Goal: Task Accomplishment & Management: Use online tool/utility

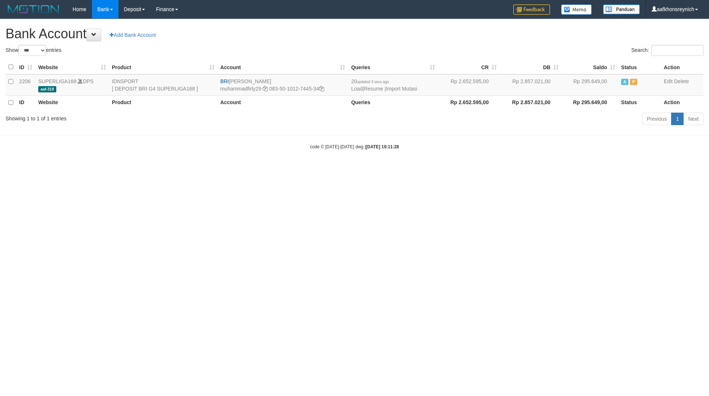
select select "***"
drag, startPoint x: 0, startPoint y: 0, endPoint x: 395, endPoint y: 86, distance: 404.0
click at [395, 86] on link "Import Mutasi" at bounding box center [401, 89] width 31 height 6
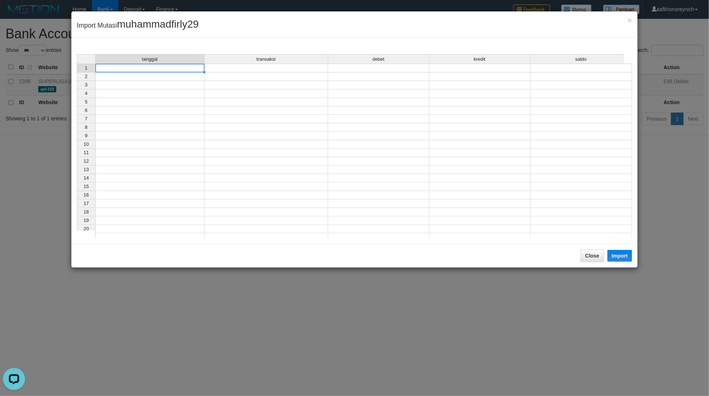
click at [179, 70] on td at bounding box center [149, 68] width 109 height 9
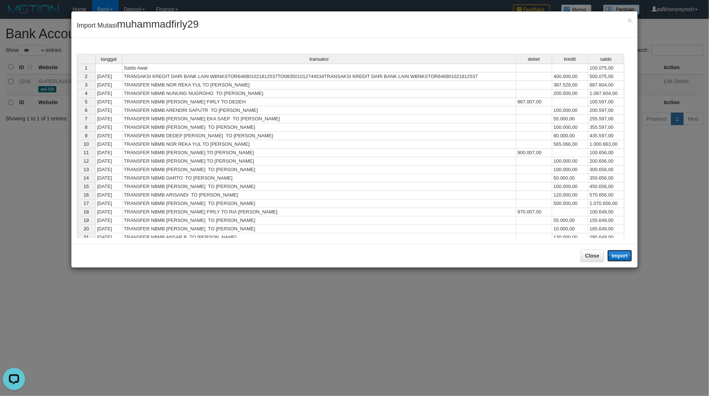
click at [626, 259] on button "Import" at bounding box center [619, 256] width 25 height 12
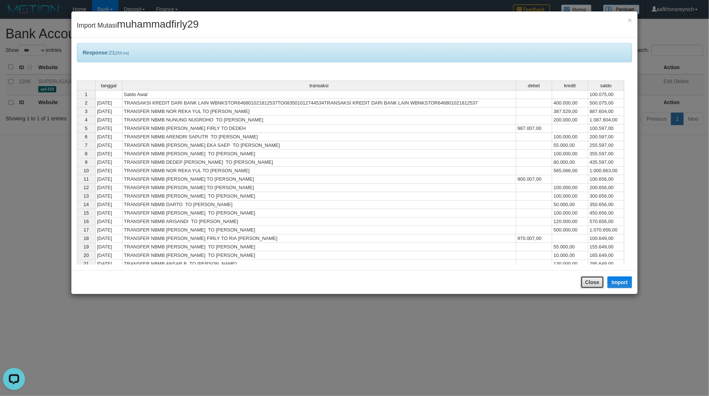
click at [595, 282] on button "Close" at bounding box center [592, 282] width 24 height 13
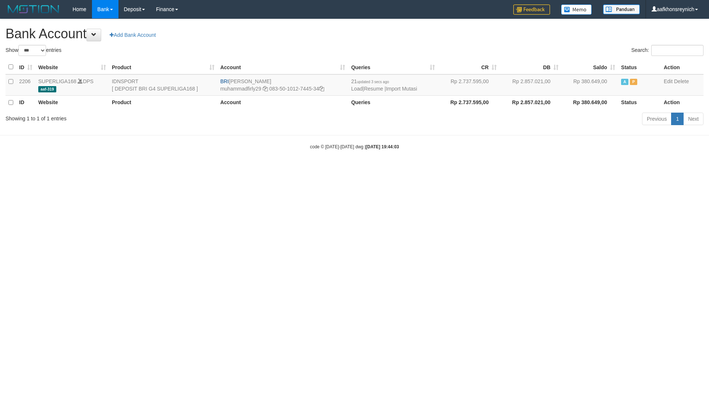
select select "***"
drag, startPoint x: 639, startPoint y: 222, endPoint x: 663, endPoint y: 216, distance: 24.7
click at [639, 168] on html "Toggle navigation Home Bank Account List Load By Website Group [ISPORT] SUPERLI…" at bounding box center [354, 84] width 709 height 168
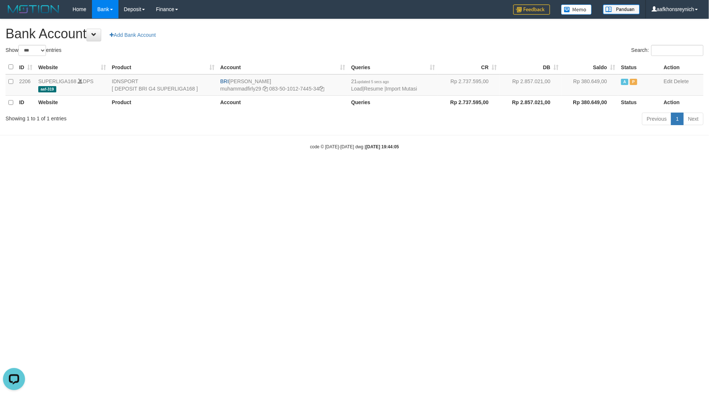
click at [624, 168] on html "Toggle navigation Home Bank Account List Load By Website Group [ISPORT] SUPERLI…" at bounding box center [354, 84] width 709 height 168
click at [538, 168] on html "Toggle navigation Home Bank Account List Load By Website Group [ISPORT] SUPERLI…" at bounding box center [354, 84] width 709 height 168
drag, startPoint x: 538, startPoint y: 265, endPoint x: 559, endPoint y: 266, distance: 21.3
click at [537, 168] on html "Toggle navigation Home Bank Account List Load By Website Group [ISPORT] SUPERLI…" at bounding box center [354, 84] width 709 height 168
select select "***"
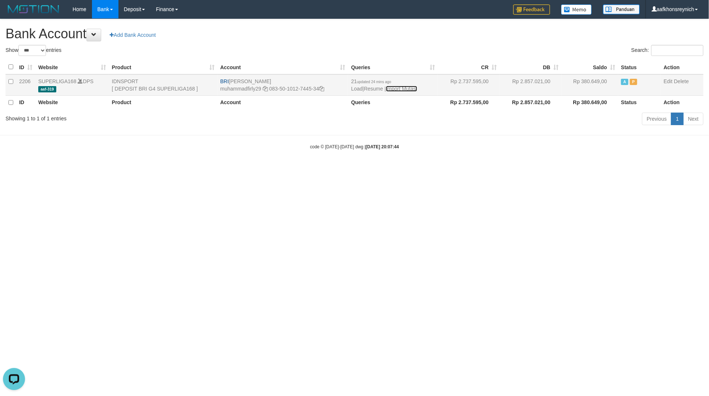
click at [410, 86] on link "Import Mutasi" at bounding box center [401, 89] width 31 height 6
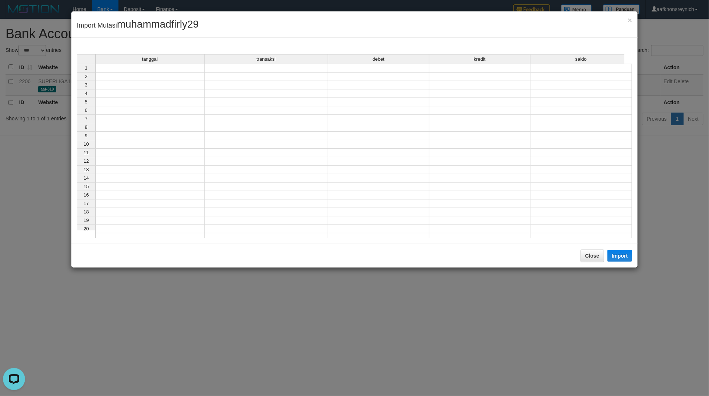
click at [162, 67] on td at bounding box center [149, 68] width 109 height 9
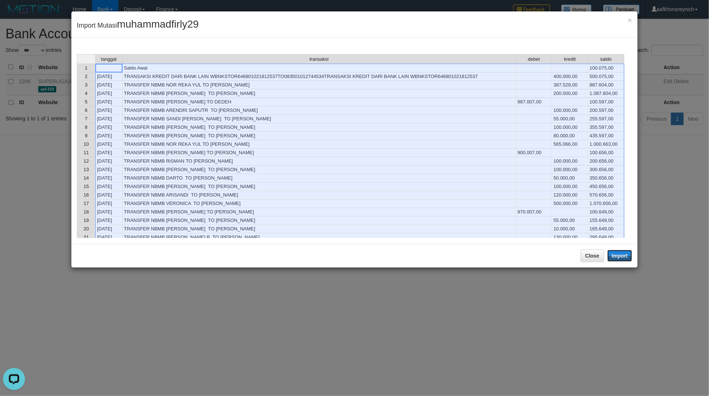
drag, startPoint x: 619, startPoint y: 257, endPoint x: 580, endPoint y: 226, distance: 49.2
click at [619, 256] on button "Import" at bounding box center [619, 256] width 25 height 12
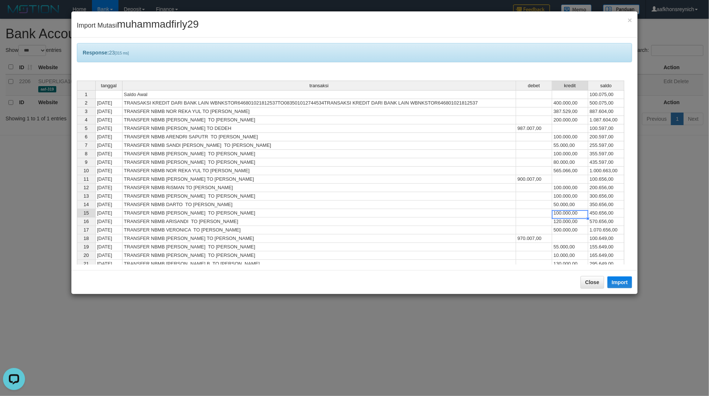
click at [565, 213] on td "100.000,00" at bounding box center [570, 213] width 36 height 8
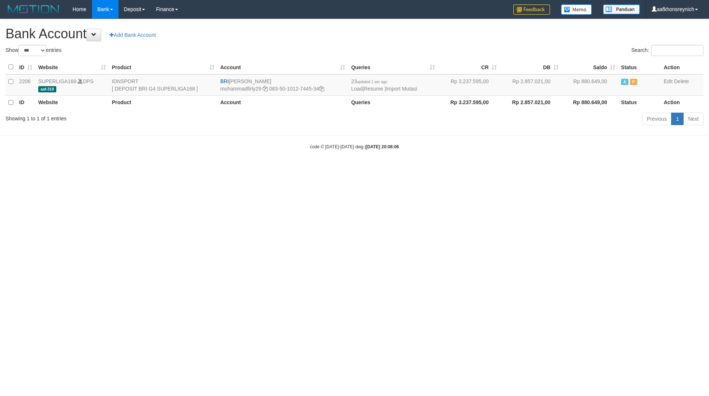
select select "***"
click at [565, 168] on html "Toggle navigation Home Bank Account List Load By Website Group [ISPORT] SUPERLI…" at bounding box center [354, 84] width 709 height 168
select select "***"
drag, startPoint x: 232, startPoint y: 79, endPoint x: 294, endPoint y: 79, distance: 61.8
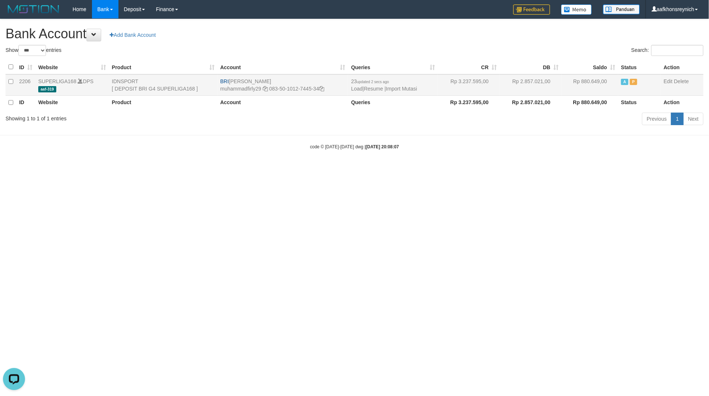
click at [294, 79] on td "BRI [PERSON_NAME] muhammadfirly29 083-50-1012-7445-34" at bounding box center [282, 84] width 131 height 21
copy td "[PERSON_NAME]"
click at [323, 88] on icon at bounding box center [321, 88] width 5 height 5
copy td "[PERSON_NAME]"
click at [405, 87] on link "Import Mutasi" at bounding box center [401, 89] width 31 height 6
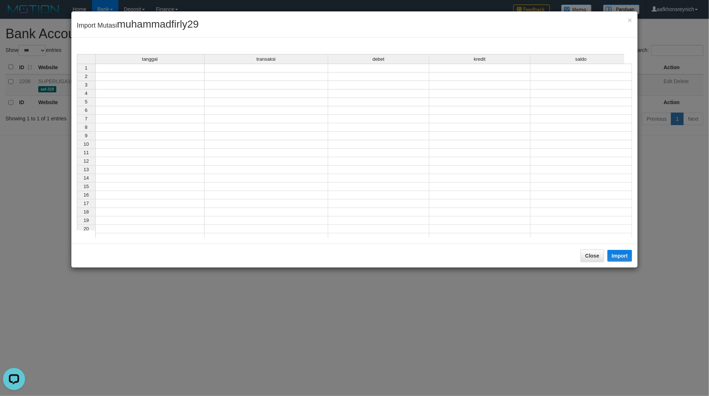
click at [181, 65] on td at bounding box center [149, 68] width 109 height 9
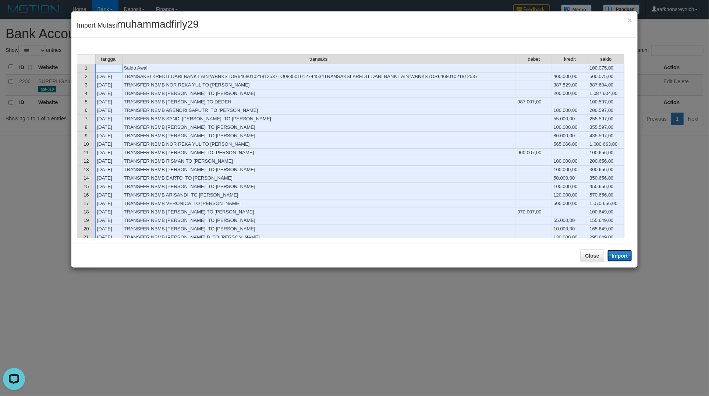
click at [619, 255] on button "Import" at bounding box center [619, 256] width 25 height 12
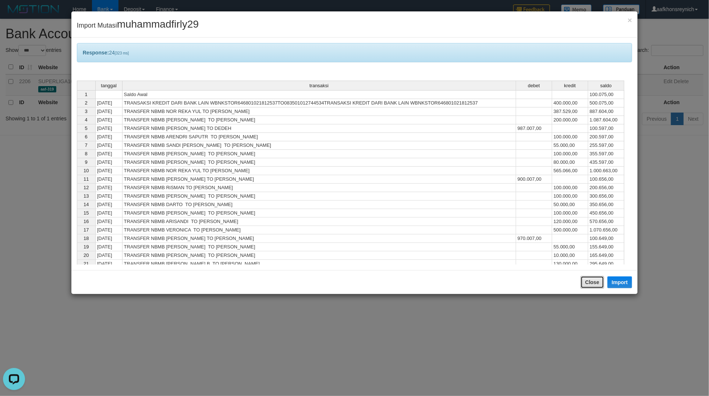
drag, startPoint x: 600, startPoint y: 284, endPoint x: 608, endPoint y: 282, distance: 8.4
click at [600, 284] on button "Close" at bounding box center [592, 282] width 24 height 13
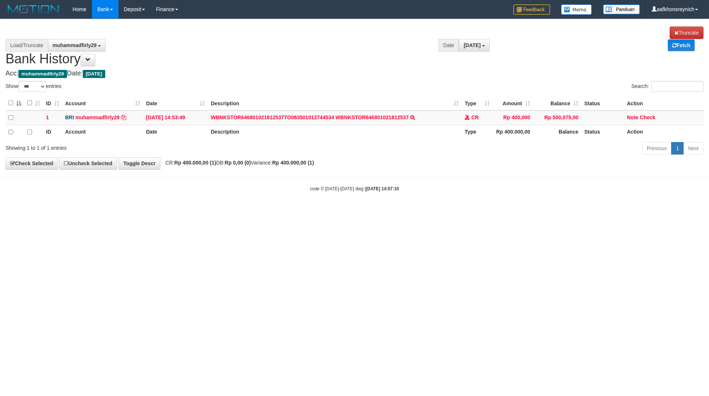
select select "***"
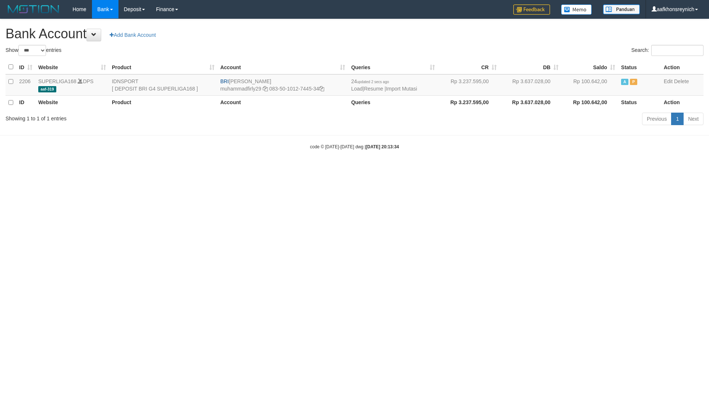
select select "***"
click at [396, 87] on link "Import Mutasi" at bounding box center [401, 89] width 31 height 6
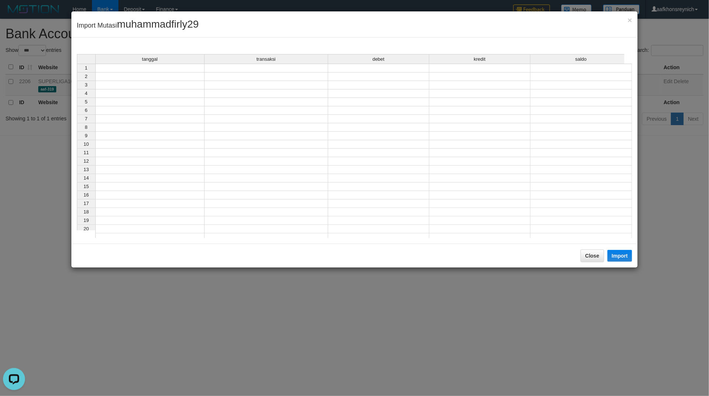
click at [77, 72] on div "tanggal transaksi debet kredit saldo 1 2 3 4 5 6 7 8 9 10 11 12 13 14 15 16 17 …" at bounding box center [77, 148] width 0 height 188
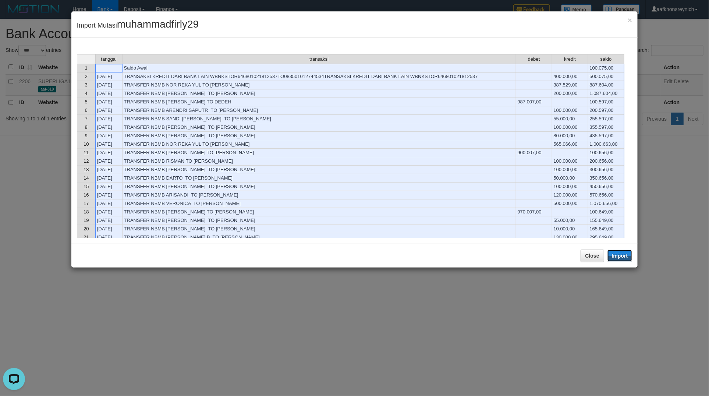
click at [619, 258] on button "Import" at bounding box center [619, 256] width 25 height 12
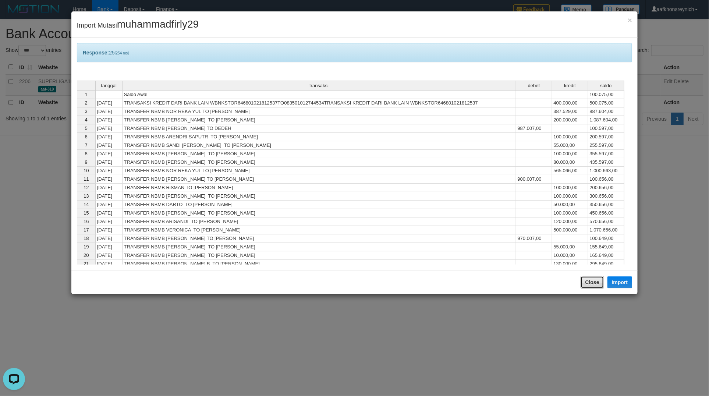
click at [595, 280] on button "Close" at bounding box center [592, 282] width 24 height 13
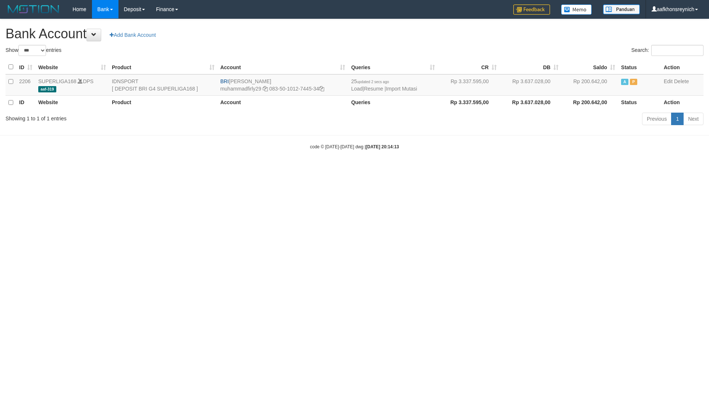
select select "***"
click at [565, 168] on html "Toggle navigation Home Bank Account List Load By Website Group [ISPORT] SUPERLI…" at bounding box center [354, 84] width 709 height 168
select select "***"
click at [396, 89] on link "Import Mutasi" at bounding box center [401, 89] width 31 height 6
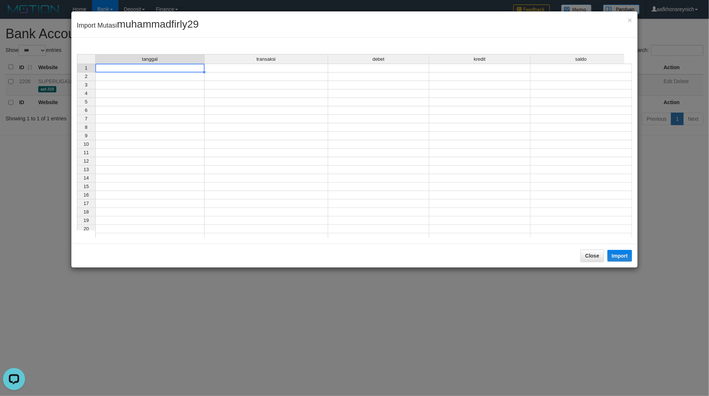
click at [177, 71] on td at bounding box center [149, 68] width 109 height 9
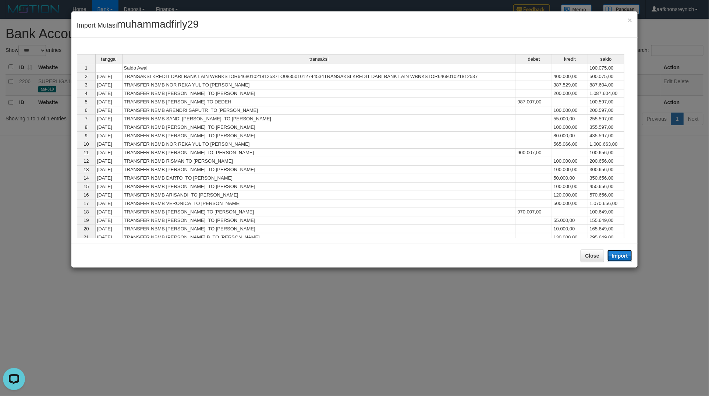
click at [615, 256] on button "Import" at bounding box center [619, 256] width 25 height 12
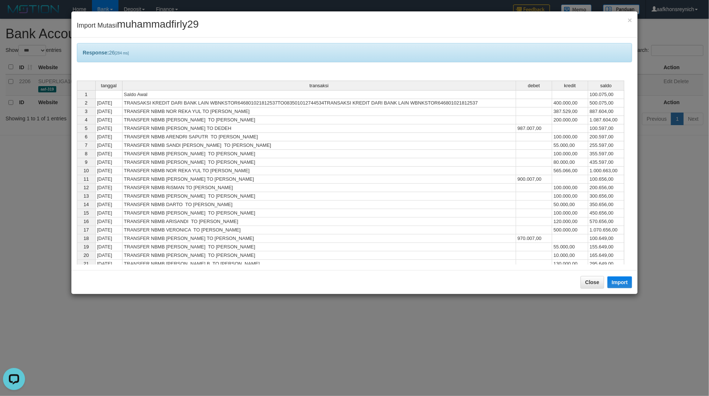
drag, startPoint x: 586, startPoint y: 291, endPoint x: 612, endPoint y: 253, distance: 45.8
click at [586, 291] on div "Close Import" at bounding box center [354, 282] width 566 height 24
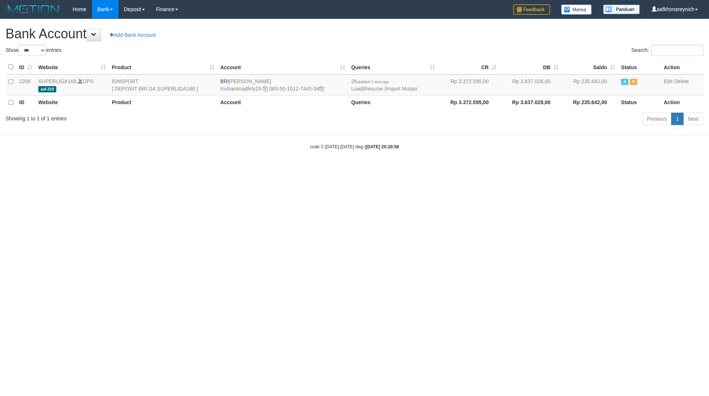
select select "***"
click at [405, 89] on link "Import Mutasi" at bounding box center [401, 89] width 31 height 6
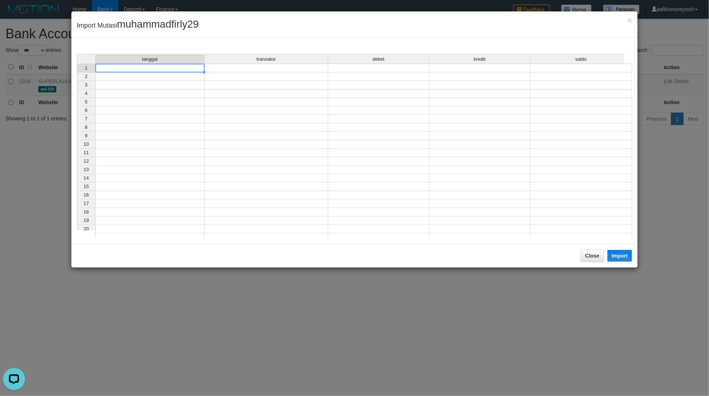
click at [193, 67] on td at bounding box center [149, 68] width 109 height 9
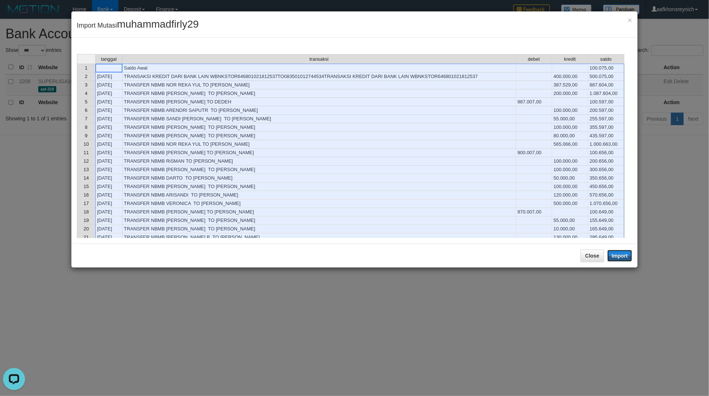
drag, startPoint x: 620, startPoint y: 256, endPoint x: 707, endPoint y: 262, distance: 87.3
click at [620, 256] on button "Import" at bounding box center [619, 256] width 25 height 12
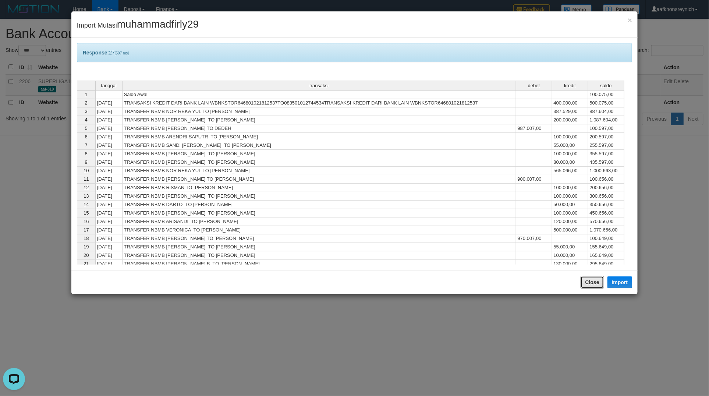
click at [589, 286] on button "Close" at bounding box center [592, 282] width 24 height 13
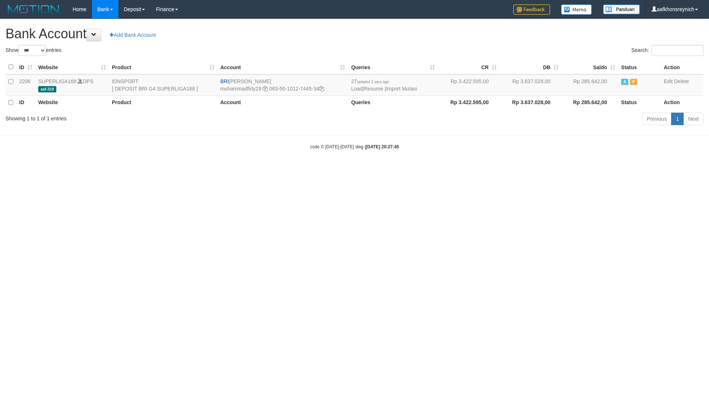
select select "***"
click at [392, 87] on link "Import Mutasi" at bounding box center [401, 89] width 31 height 6
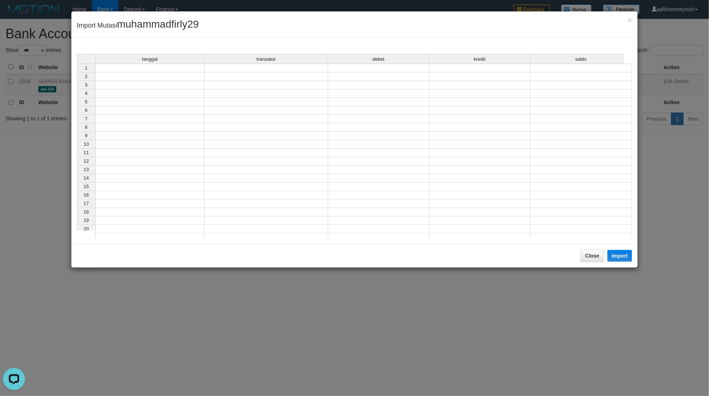
click at [181, 68] on td at bounding box center [149, 68] width 109 height 9
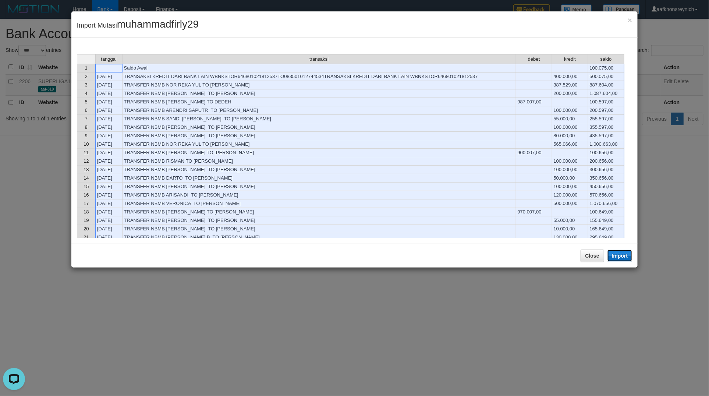
click at [618, 254] on button "Import" at bounding box center [619, 256] width 25 height 12
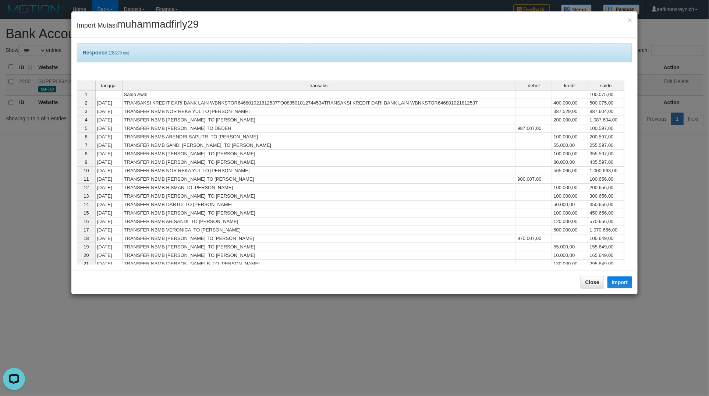
click at [548, 266] on div "Response: 28 [279 ms] tanggal transaksi debet kredit saldo 1 Saldo Awal 100.075…" at bounding box center [354, 154] width 566 height 232
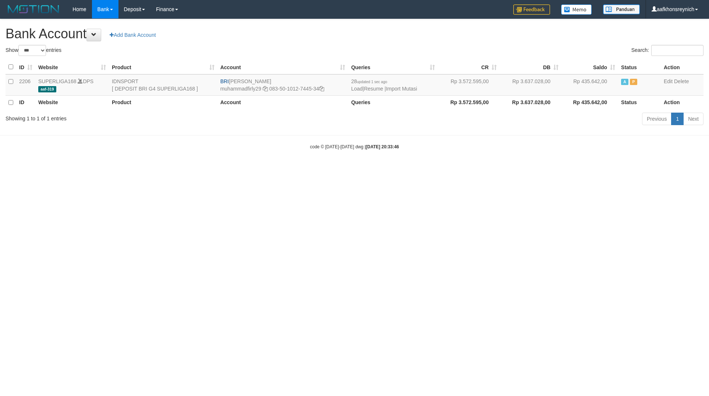
select select "***"
click at [469, 168] on html "Toggle navigation Home Bank Account List Load By Website Group [ISPORT] SUPERLI…" at bounding box center [354, 84] width 709 height 168
select select "***"
click at [405, 90] on link "Import Mutasi" at bounding box center [401, 89] width 31 height 6
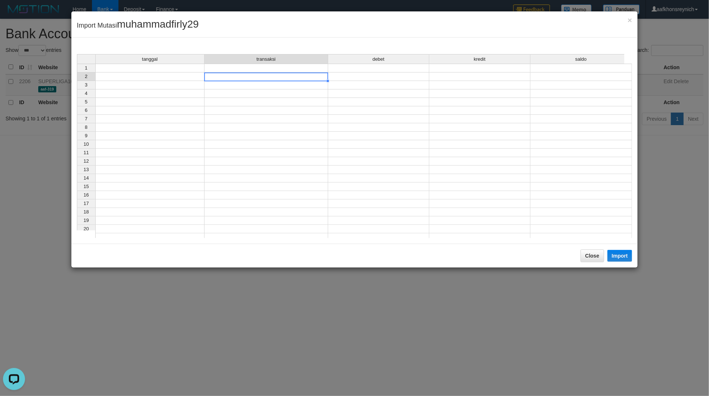
click at [212, 76] on td at bounding box center [266, 76] width 124 height 8
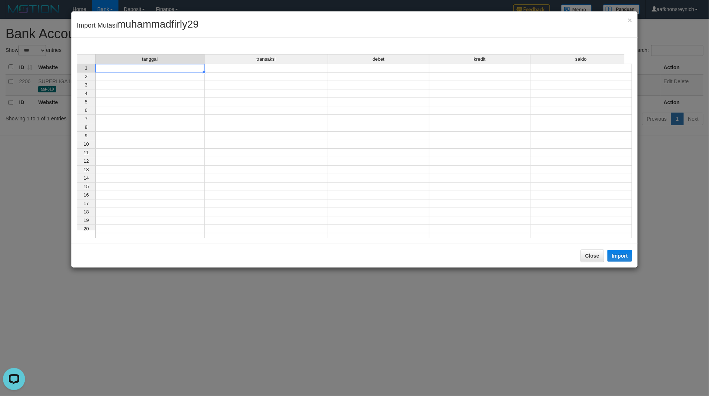
click at [197, 70] on td at bounding box center [149, 68] width 109 height 9
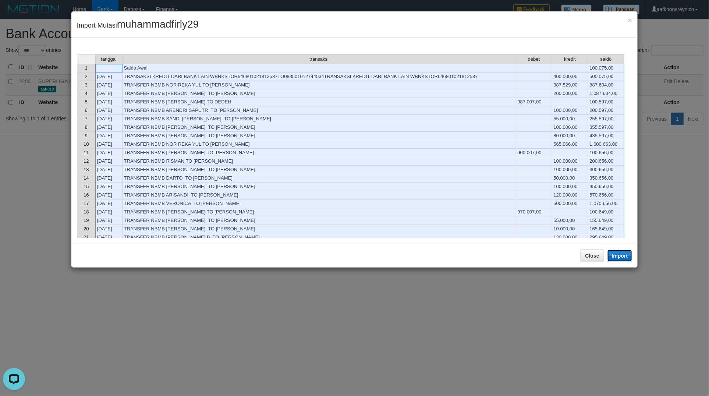
click at [617, 259] on button "Import" at bounding box center [619, 256] width 25 height 12
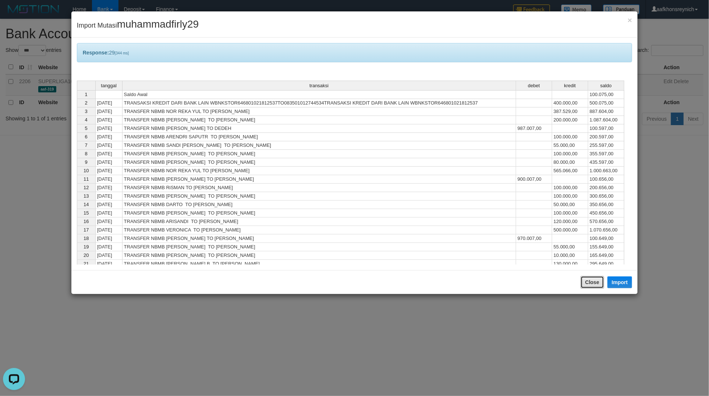
drag, startPoint x: 592, startPoint y: 280, endPoint x: 607, endPoint y: 261, distance: 24.1
click at [592, 280] on button "Close" at bounding box center [592, 282] width 24 height 13
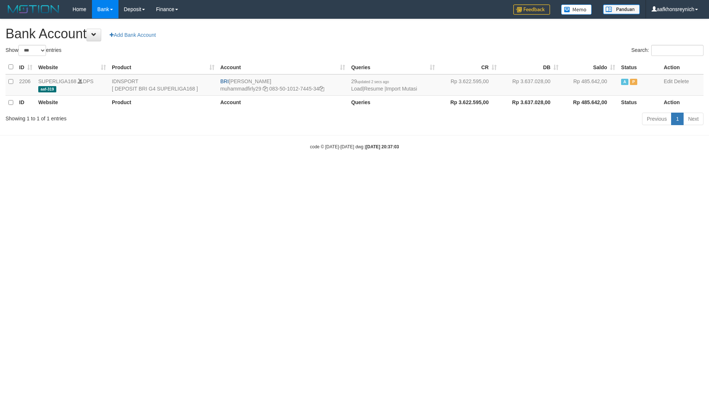
select select "***"
click at [411, 89] on link "Import Mutasi" at bounding box center [401, 89] width 31 height 6
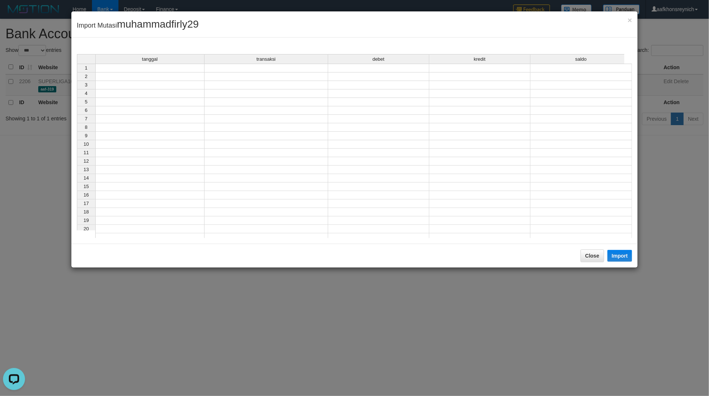
click at [189, 67] on td at bounding box center [149, 68] width 109 height 9
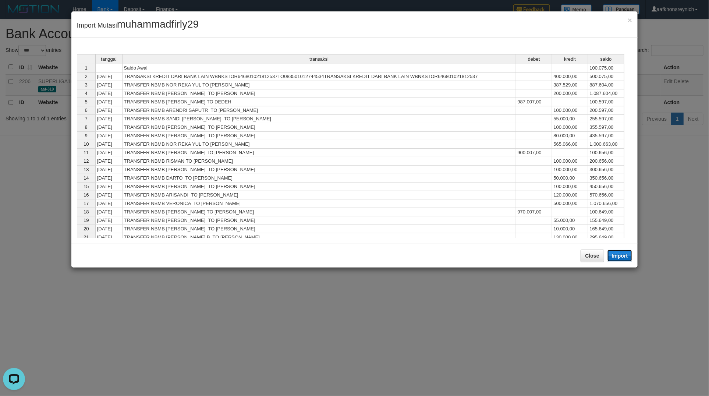
click at [631, 259] on button "Import" at bounding box center [619, 256] width 25 height 12
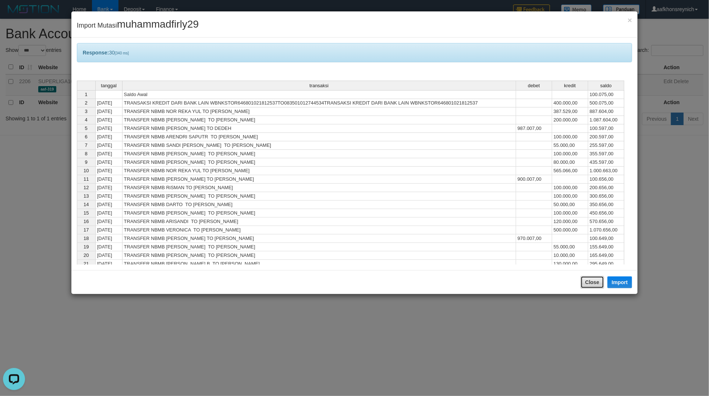
click at [590, 284] on button "Close" at bounding box center [592, 282] width 24 height 13
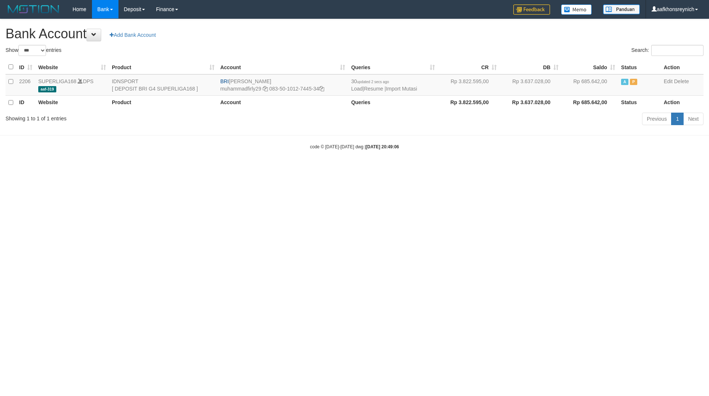
select select "***"
click at [399, 89] on link "Import Mutasi" at bounding box center [401, 89] width 31 height 6
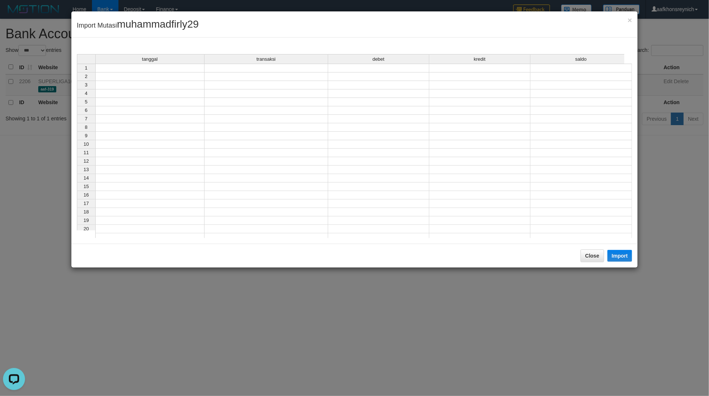
click at [186, 71] on td at bounding box center [149, 68] width 109 height 9
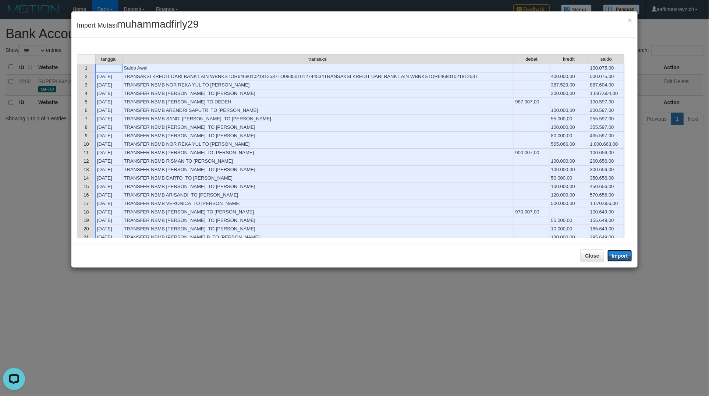
click at [624, 256] on button "Import" at bounding box center [619, 256] width 25 height 12
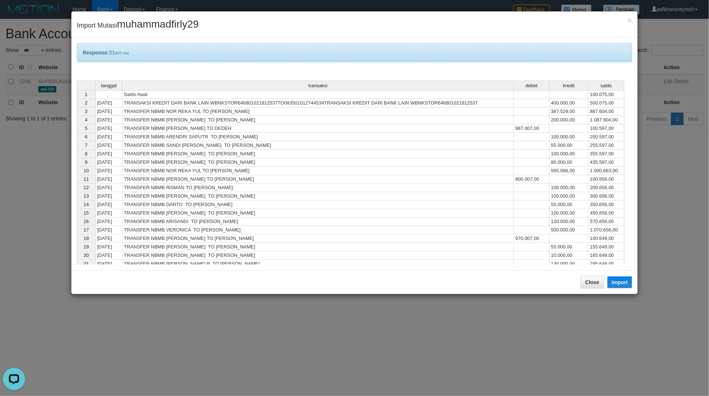
click at [594, 292] on div "Close Import" at bounding box center [354, 282] width 566 height 24
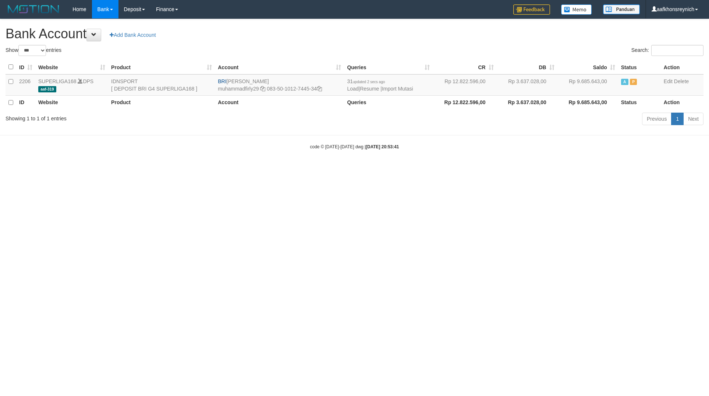
select select "***"
drag, startPoint x: 228, startPoint y: 82, endPoint x: 276, endPoint y: 78, distance: 48.0
click at [276, 78] on td "BRI MUHAMMAD FIRLY muhammadfirly29 083-50-1012-7445-34" at bounding box center [279, 84] width 129 height 21
copy td "[PERSON_NAME]"
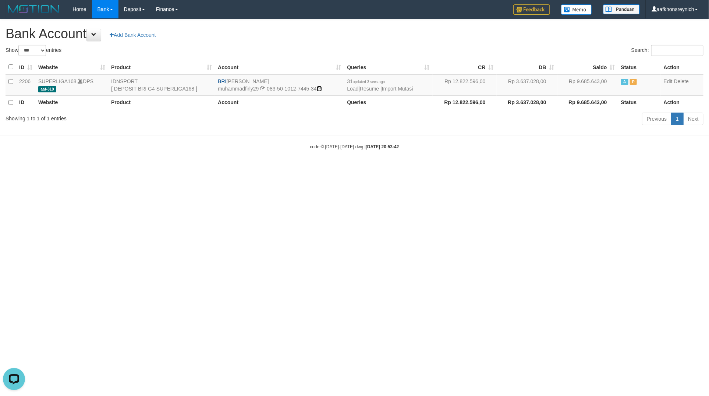
drag, startPoint x: 322, startPoint y: 89, endPoint x: 373, endPoint y: 106, distance: 53.6
click at [322, 89] on icon at bounding box center [319, 88] width 5 height 5
copy td "[PERSON_NAME]"
click at [405, 88] on link "Import Mutasi" at bounding box center [397, 89] width 31 height 6
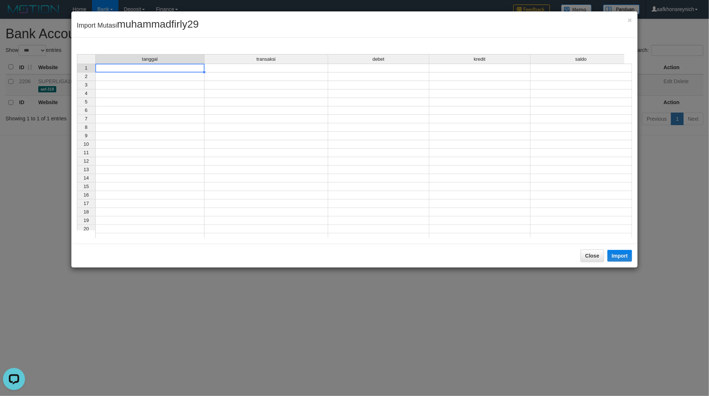
click at [179, 65] on td at bounding box center [149, 68] width 109 height 9
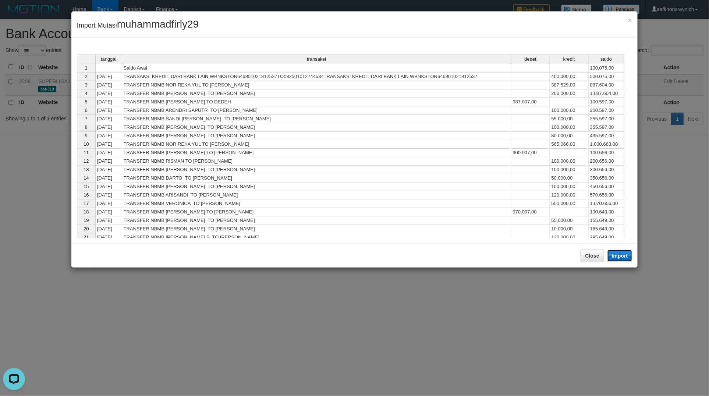
click at [615, 252] on button "Import" at bounding box center [619, 256] width 25 height 12
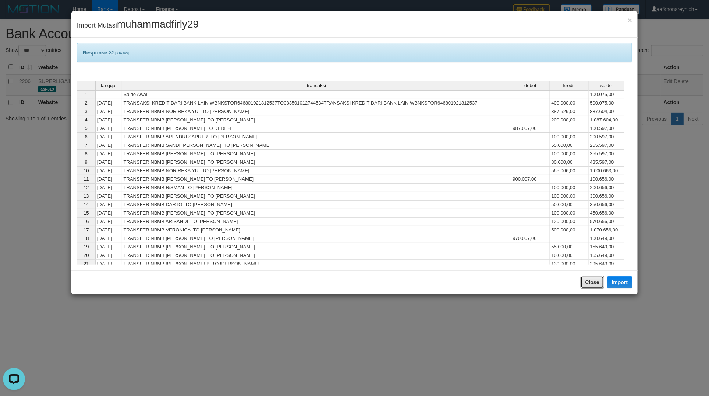
drag, startPoint x: 598, startPoint y: 280, endPoint x: 708, endPoint y: 282, distance: 110.4
click at [598, 280] on button "Close" at bounding box center [592, 282] width 24 height 13
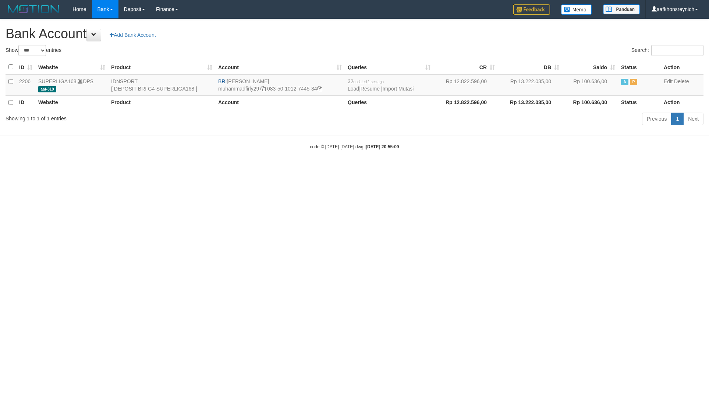
select select "***"
click at [393, 87] on link "Import Mutasi" at bounding box center [397, 89] width 31 height 6
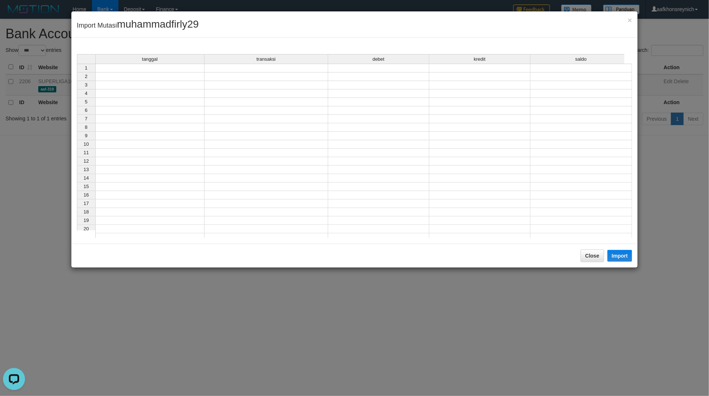
click at [182, 69] on td at bounding box center [149, 68] width 109 height 9
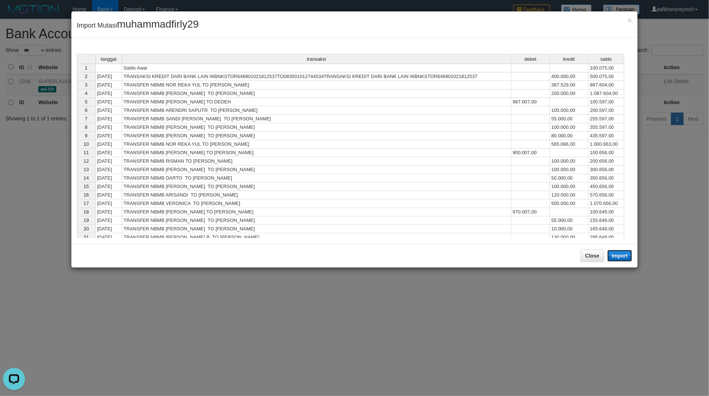
click at [626, 252] on button "Import" at bounding box center [619, 256] width 25 height 12
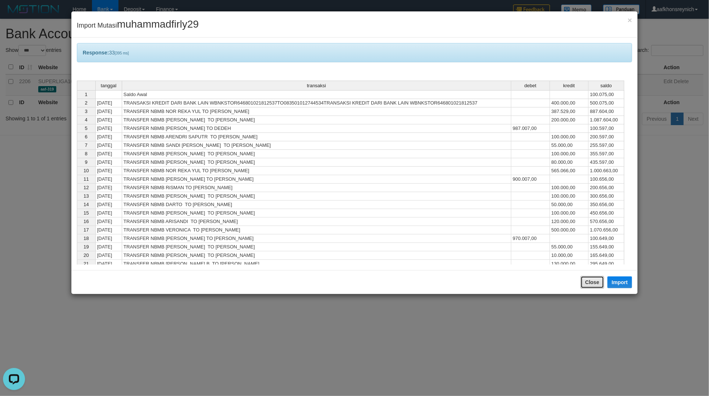
click at [591, 283] on button "Close" at bounding box center [592, 282] width 24 height 13
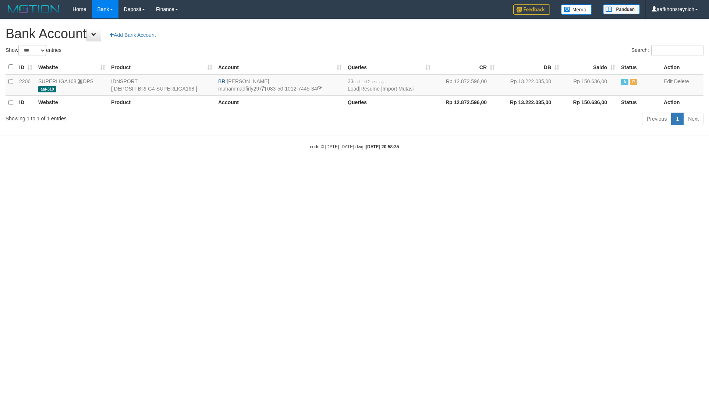
select select "***"
